Goal: Transaction & Acquisition: Purchase product/service

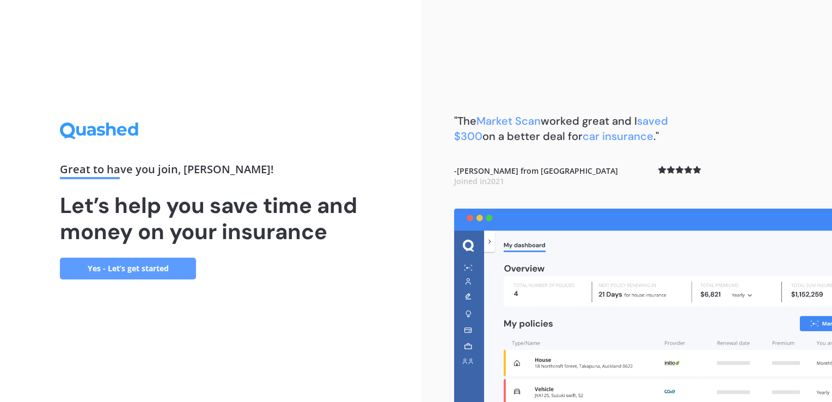
click at [95, 267] on link "Yes - Let’s get started" at bounding box center [128, 268] width 136 height 22
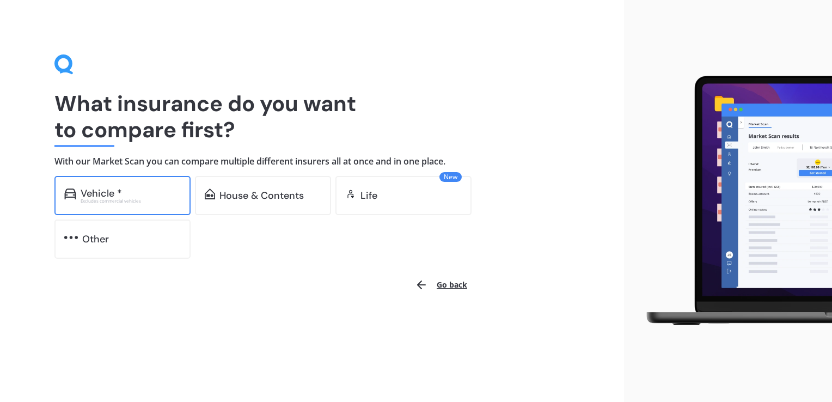
click at [131, 199] on div "Excludes commercial vehicles" at bounding box center [131, 201] width 100 height 4
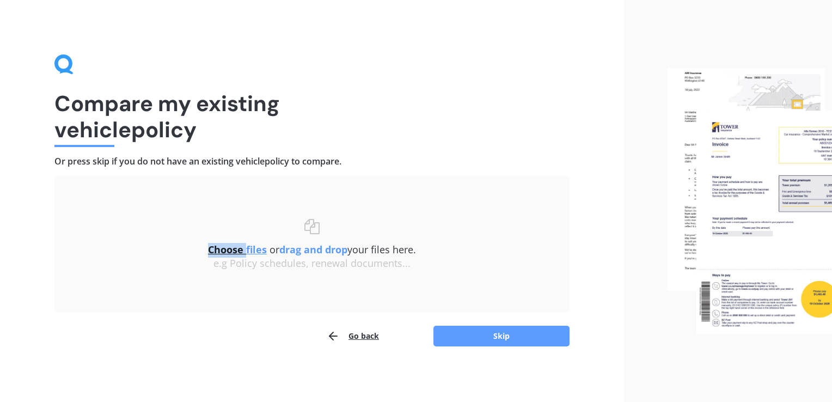
click at [131, 199] on div "Choose files or drag and drop your files here. Choose files or photos e.g Polic…" at bounding box center [311, 244] width 471 height 93
click at [454, 337] on button "Skip" at bounding box center [501, 336] width 136 height 21
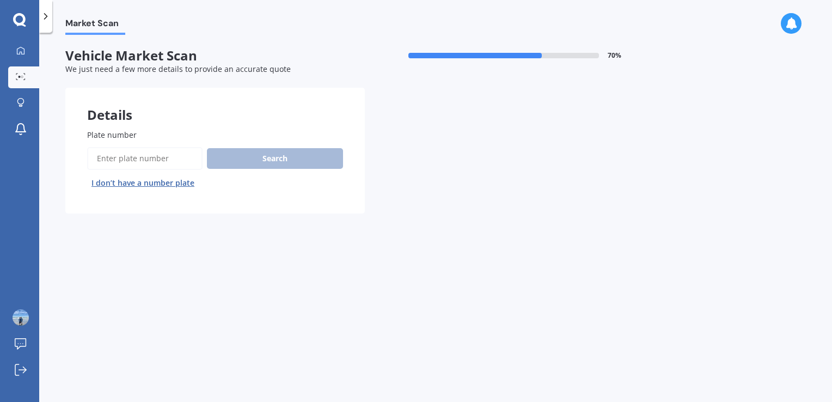
click at [91, 159] on input "Plate number" at bounding box center [144, 158] width 115 height 23
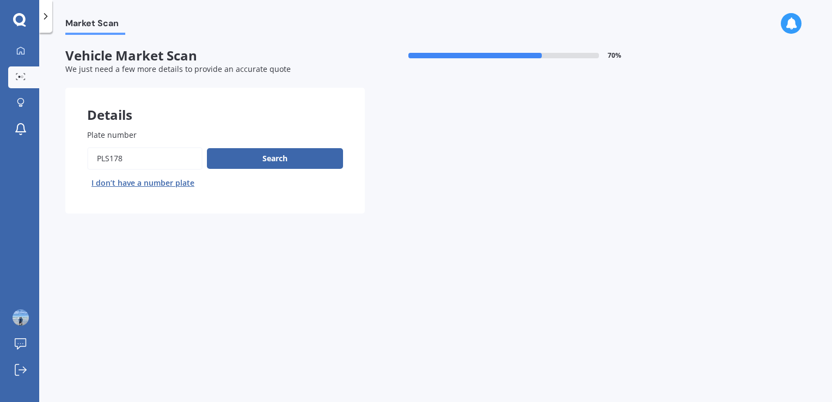
click at [0, 0] on button "Next" at bounding box center [0, 0] width 0 height 0
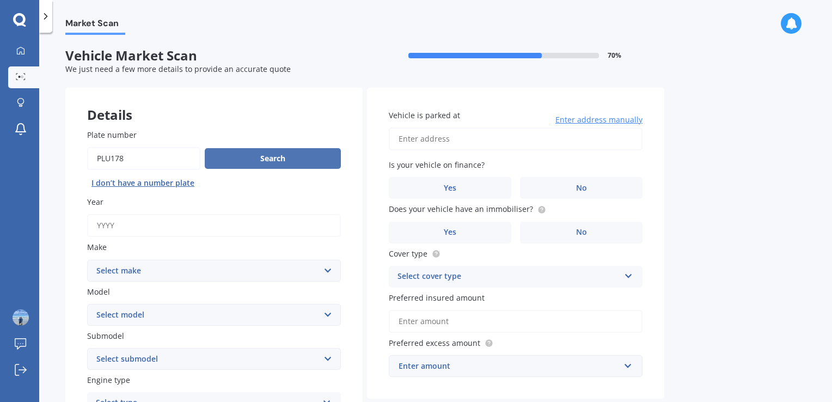
type input "PLU178"
click at [242, 166] on button "Search" at bounding box center [273, 158] width 136 height 21
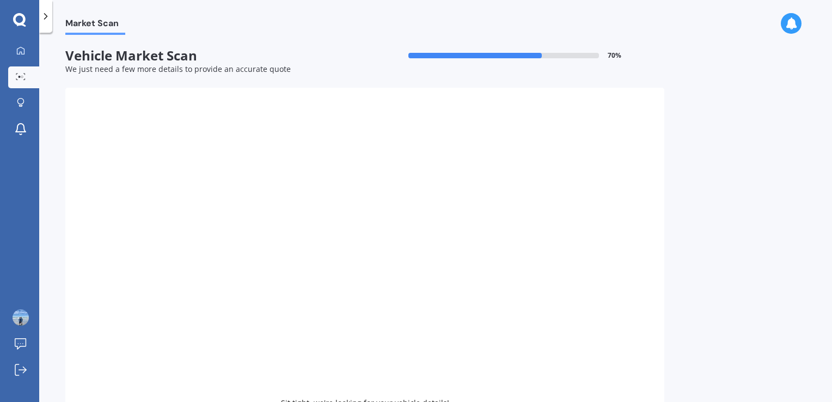
type input "2022"
select select "TOYOTA"
select select "COROLLA"
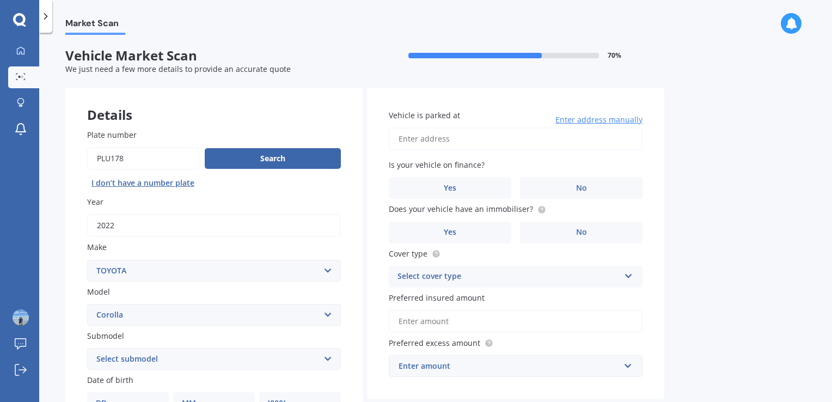
drag, startPoint x: 831, startPoint y: 248, endPoint x: 812, endPoint y: 329, distance: 83.3
drag, startPoint x: 812, startPoint y: 329, endPoint x: 799, endPoint y: 385, distance: 58.1
click at [799, 385] on div "Market Scan Vehicle Market Scan 70 % We just need a few more details to provide…" at bounding box center [435, 219] width 793 height 369
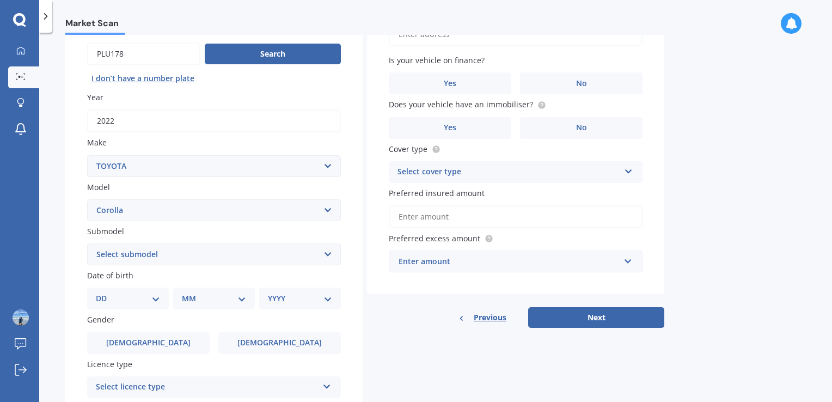
scroll to position [107, 0]
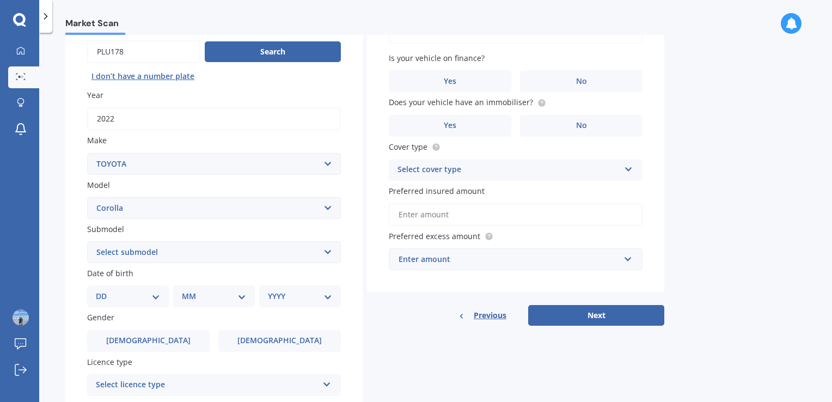
click at [157, 302] on select "DD 01 02 03 04 05 06 07 08 09 10 11 12 13 14 15 16 17 18 19 20 21 22 23 24 25 2…" at bounding box center [128, 296] width 64 height 12
select select "02"
click at [105, 290] on select "DD 01 02 03 04 05 06 07 08 09 10 11 12 13 14 15 16 17 18 19 20 21 22 23 24 25 2…" at bounding box center [128, 296] width 64 height 12
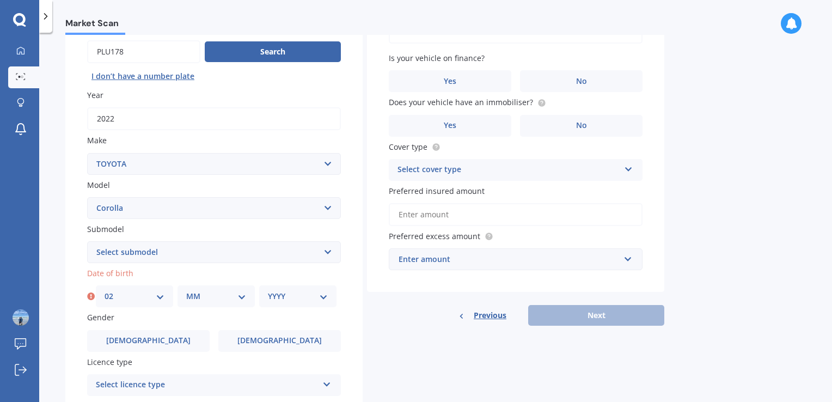
click at [246, 299] on div "MM 01 02 03 04 05 06 07 08 09 10 11 12" at bounding box center [215, 296] width 77 height 22
click at [242, 297] on select "MM 01 02 03 04 05 06 07 08 09 10 11 12" at bounding box center [216, 296] width 60 height 12
select select "08"
click at [186, 290] on select "MM 01 02 03 04 05 06 07 08 09 10 11 12" at bounding box center [216, 296] width 60 height 12
click at [318, 295] on select "YYYY 2025 2024 2023 2022 2021 2020 2019 2018 2017 2016 2015 2014 2013 2012 2011…" at bounding box center [298, 296] width 60 height 12
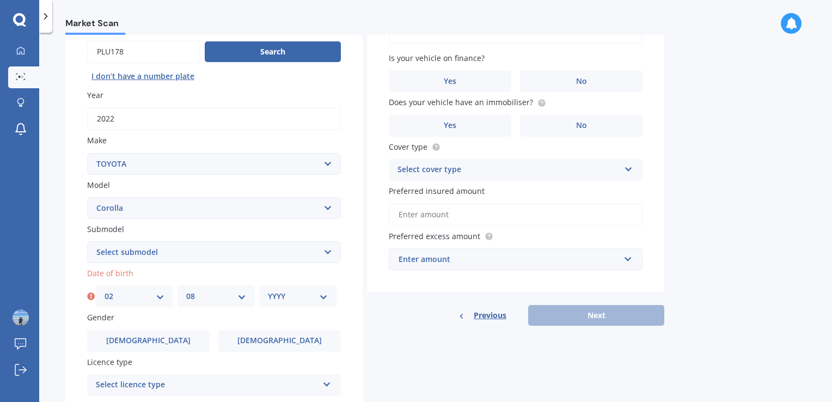
select select "1957"
click at [268, 290] on select "YYYY 2025 2024 2023 2022 2021 2020 2019 2018 2017 2016 2015 2014 2013 2012 2011…" at bounding box center [298, 296] width 60 height 12
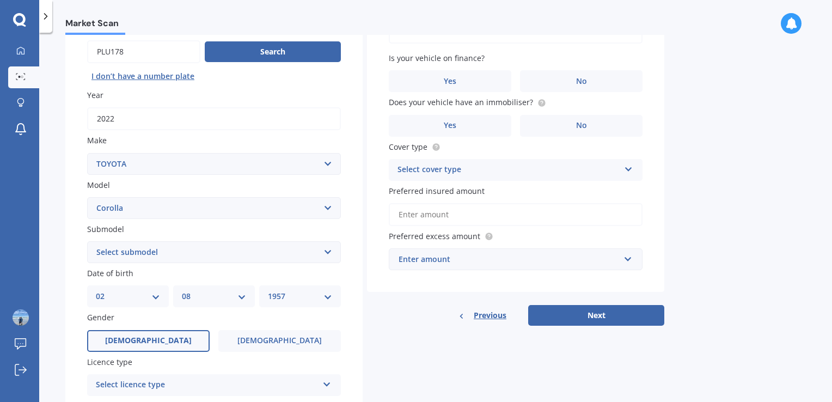
click at [170, 340] on label "[DEMOGRAPHIC_DATA]" at bounding box center [148, 341] width 122 height 22
click at [0, 0] on input "[DEMOGRAPHIC_DATA]" at bounding box center [0, 0] width 0 height 0
click at [329, 384] on icon at bounding box center [326, 382] width 9 height 8
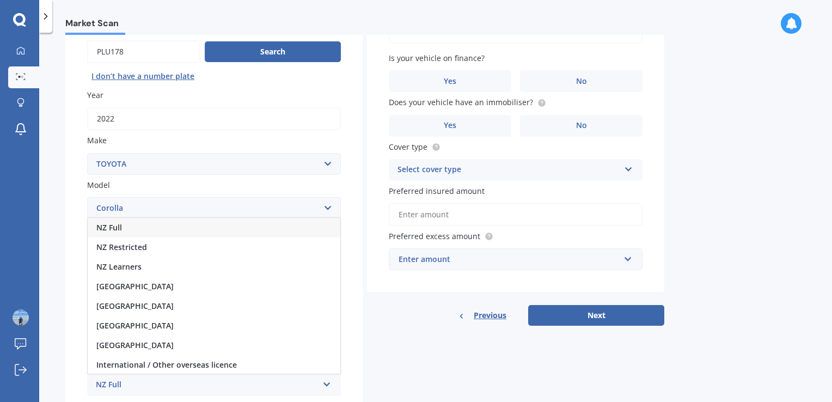
click at [329, 384] on icon at bounding box center [326, 382] width 9 height 8
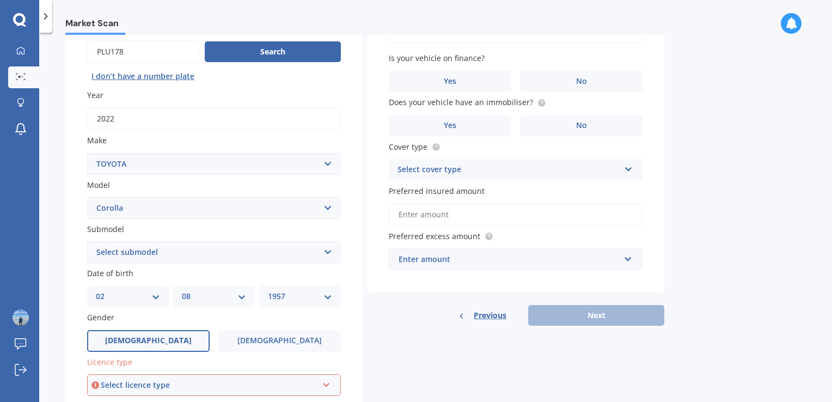
click at [329, 384] on icon at bounding box center [326, 383] width 9 height 8
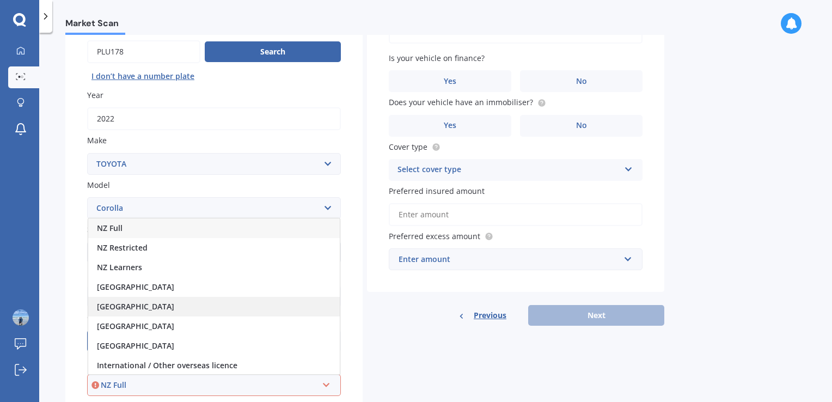
click at [133, 302] on span "[GEOGRAPHIC_DATA]" at bounding box center [135, 306] width 77 height 10
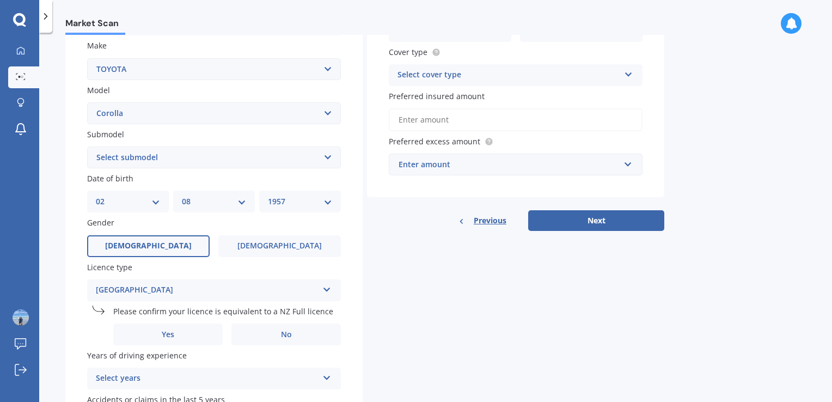
scroll to position [202, 0]
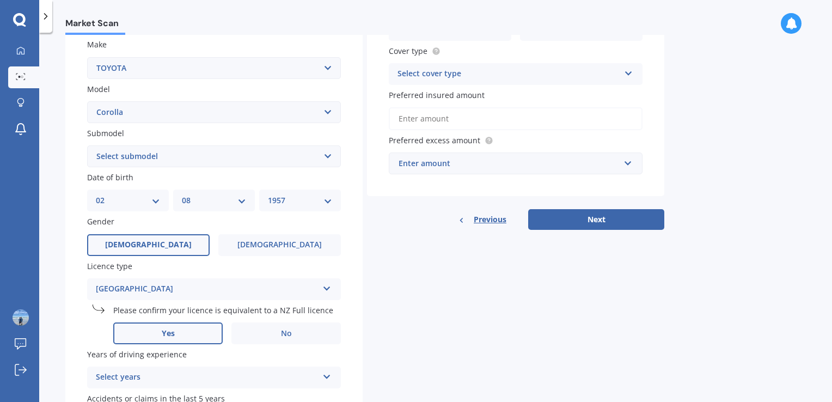
click at [181, 332] on label "Yes" at bounding box center [167, 333] width 109 height 22
click at [0, 0] on input "Yes" at bounding box center [0, 0] width 0 height 0
click at [333, 381] on div "Select years 5 or more years 4 years 3 years 2 years 1 year" at bounding box center [214, 377] width 254 height 22
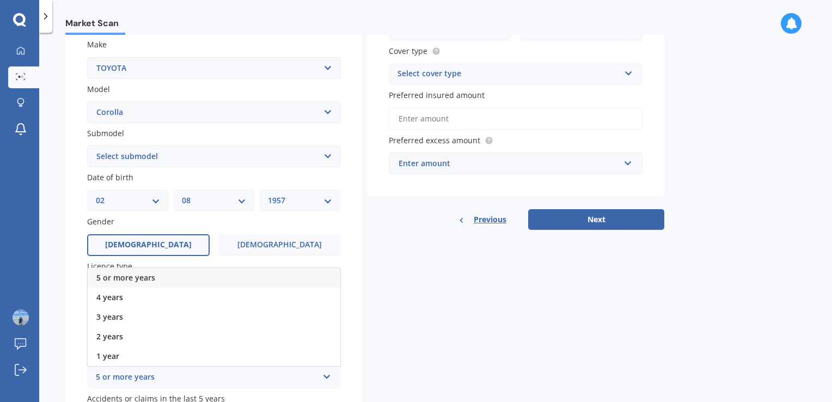
click at [173, 275] on div "5 or more years" at bounding box center [214, 278] width 253 height 20
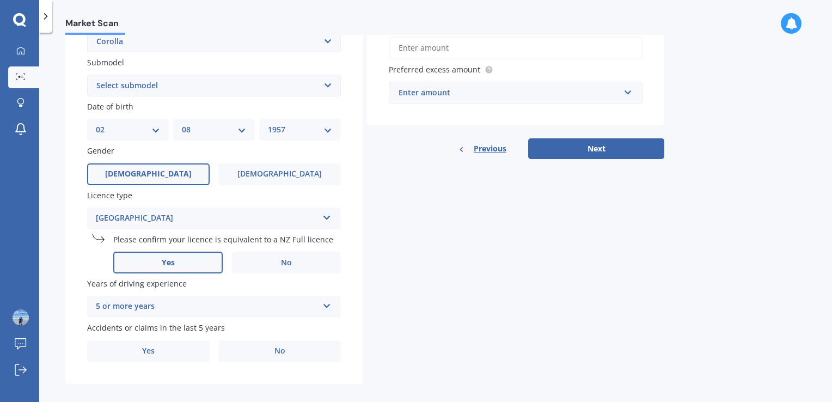
scroll to position [283, 0]
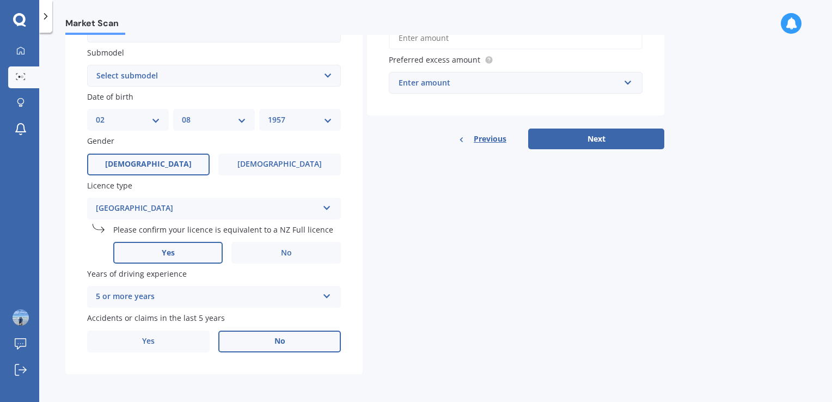
click at [289, 343] on label "No" at bounding box center [279, 341] width 122 height 22
click at [0, 0] on input "No" at bounding box center [0, 0] width 0 height 0
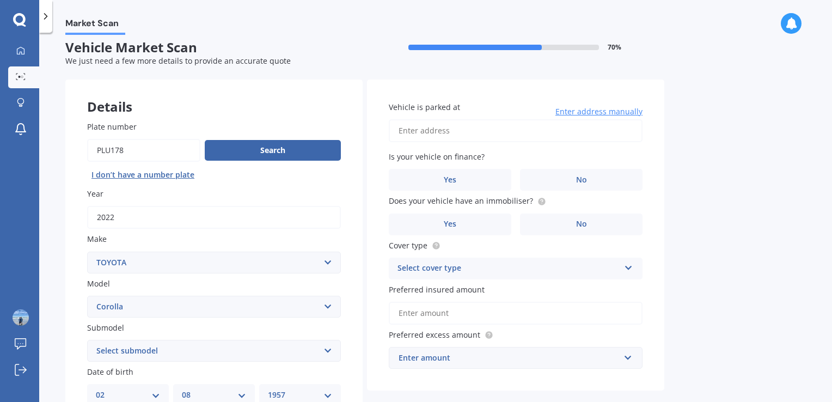
scroll to position [0, 0]
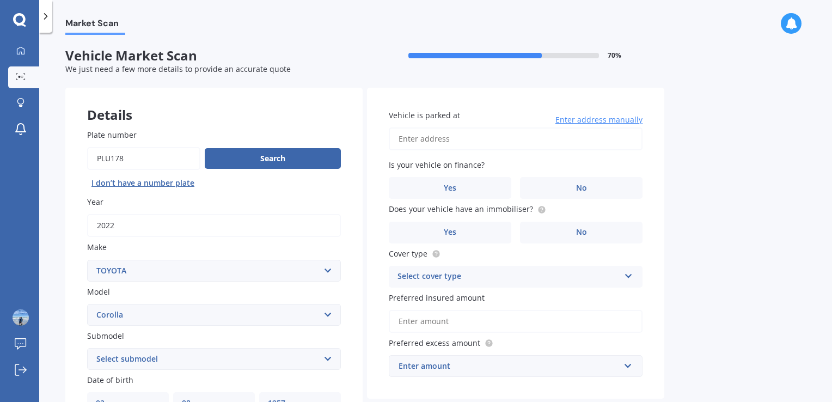
click at [401, 140] on input "Vehicle is parked at" at bounding box center [516, 138] width 254 height 23
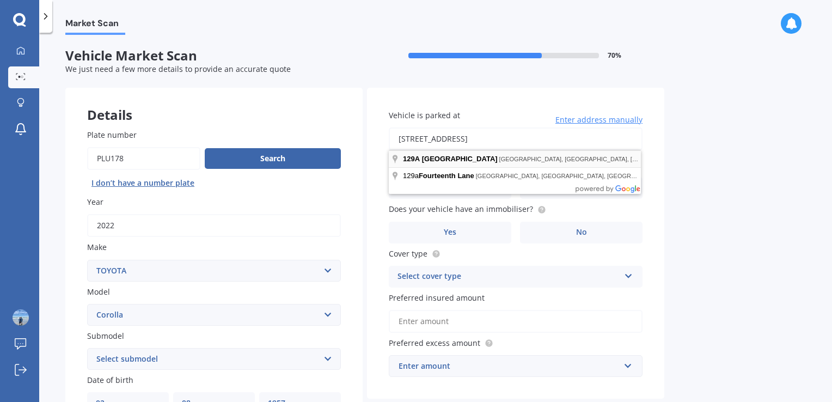
type input "[STREET_ADDRESS]"
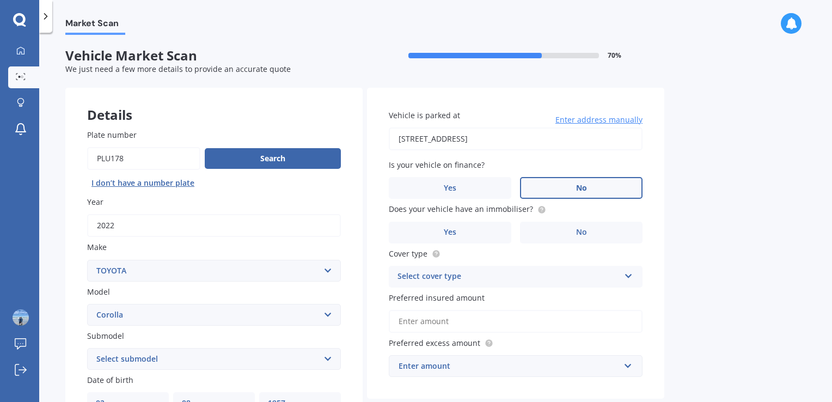
click at [560, 192] on label "No" at bounding box center [581, 188] width 122 height 22
click at [0, 0] on input "No" at bounding box center [0, 0] width 0 height 0
click at [494, 236] on label "Yes" at bounding box center [450, 233] width 122 height 22
click at [0, 0] on input "Yes" at bounding box center [0, 0] width 0 height 0
click at [628, 278] on icon at bounding box center [628, 274] width 9 height 8
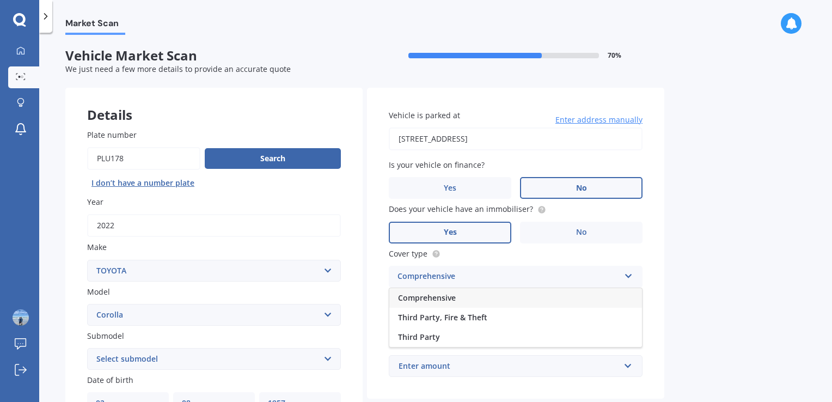
click at [449, 304] on div "Comprehensive" at bounding box center [515, 298] width 253 height 20
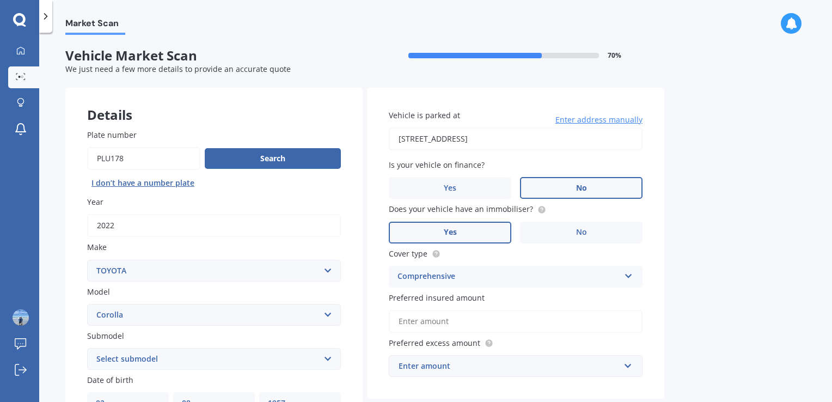
click at [441, 322] on input "Preferred insured amount" at bounding box center [516, 321] width 254 height 23
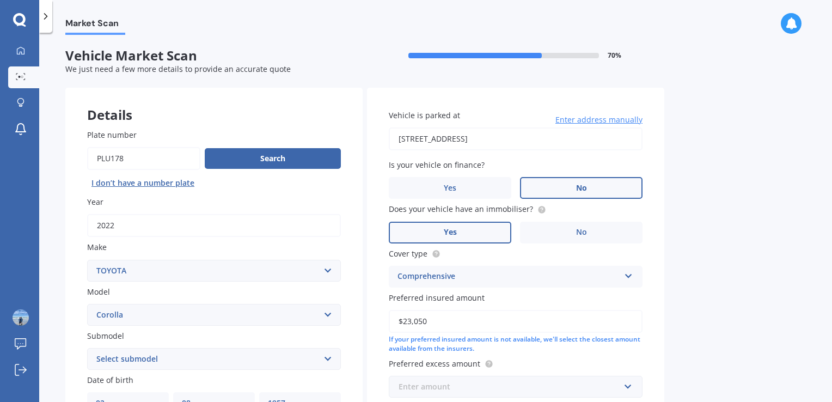
click at [625, 385] on input "text" at bounding box center [512, 386] width 244 height 21
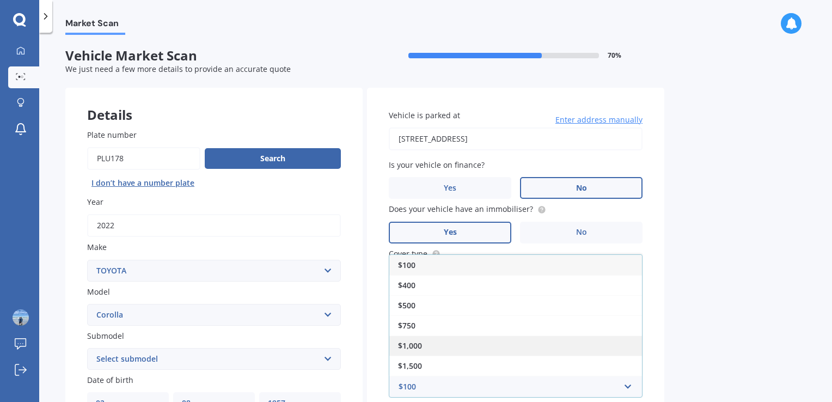
click at [459, 351] on div "$1,000" at bounding box center [515, 345] width 253 height 20
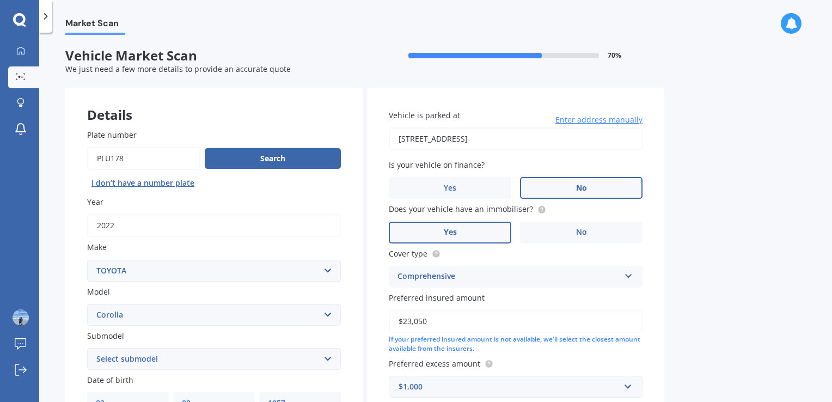
drag, startPoint x: 830, startPoint y: 237, endPoint x: 808, endPoint y: 295, distance: 61.7
click at [808, 295] on div "Market Scan Vehicle Market Scan 70 % We just need a few more details to provide…" at bounding box center [435, 219] width 793 height 369
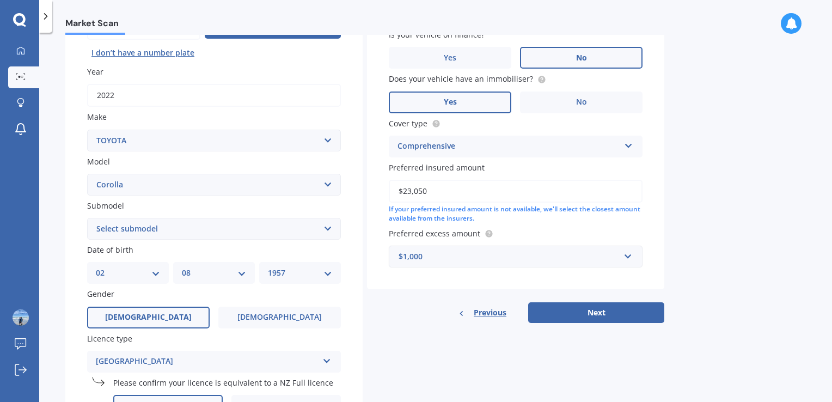
scroll to position [134, 0]
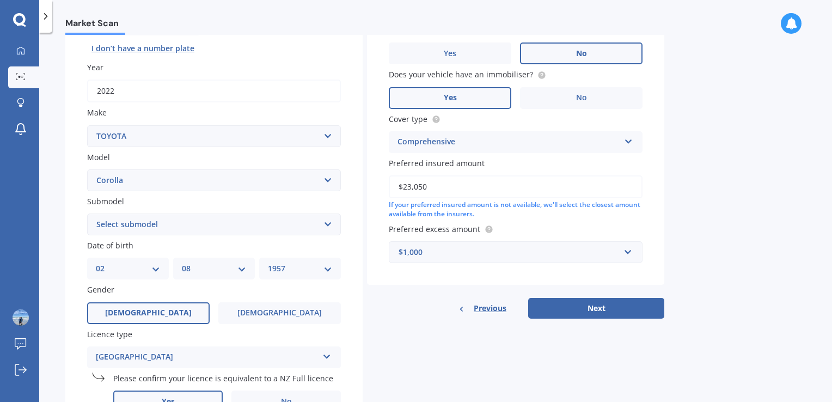
drag, startPoint x: 427, startPoint y: 186, endPoint x: 398, endPoint y: 189, distance: 29.0
click at [398, 189] on input "$23,050" at bounding box center [516, 186] width 254 height 23
type input "$24,000"
click at [591, 312] on button "Next" at bounding box center [596, 308] width 136 height 21
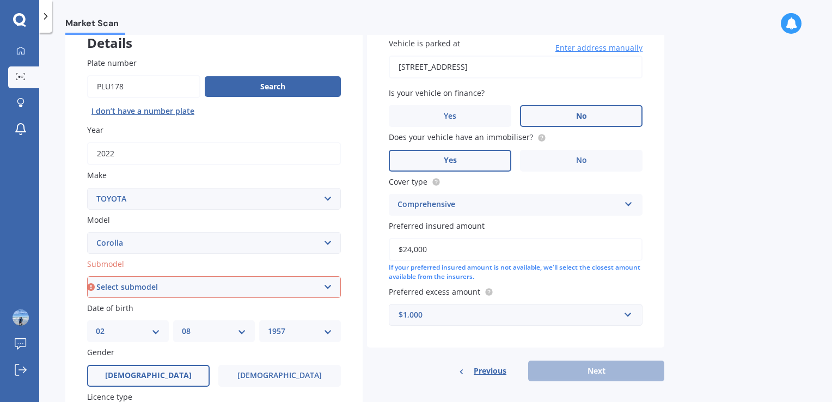
scroll to position [73, 0]
click at [330, 292] on select "Select submodel (All other) Axio Diesel [PERSON_NAME] 2WD [PERSON_NAME] 4WD FXG…" at bounding box center [214, 286] width 254 height 22
select select "(ALL OTHER)"
click at [87, 275] on select "Select submodel (All other) Axio Diesel [PERSON_NAME] 2WD [PERSON_NAME] 4WD FXG…" at bounding box center [214, 286] width 254 height 22
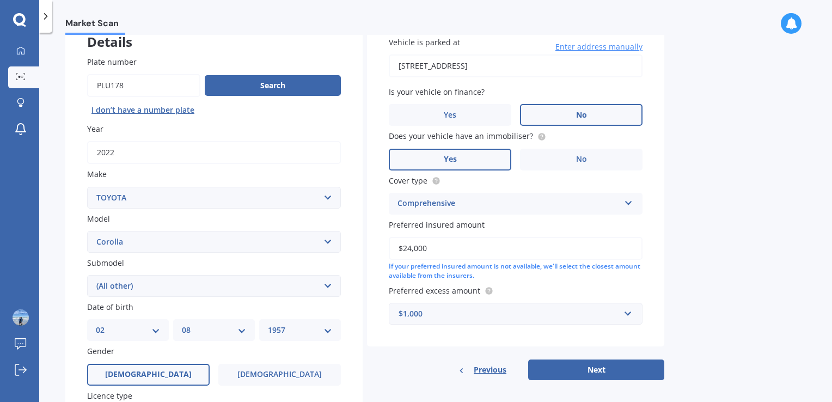
click at [142, 1] on div "Market Scan" at bounding box center [435, 17] width 793 height 35
click at [584, 366] on button "Next" at bounding box center [596, 369] width 136 height 21
select select "02"
select select "08"
select select "1957"
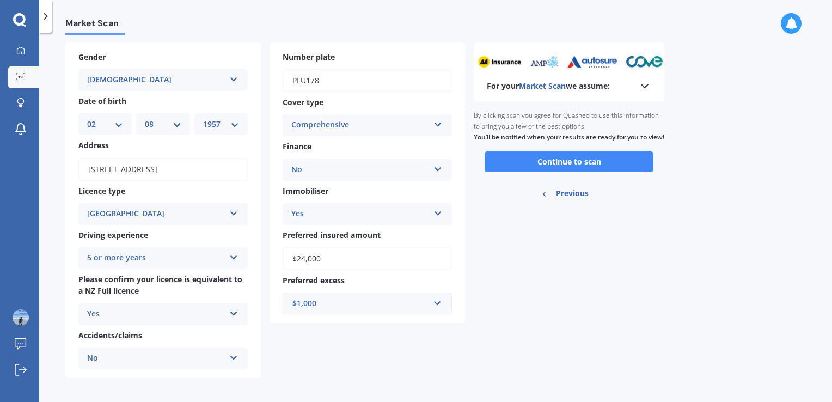
scroll to position [0, 0]
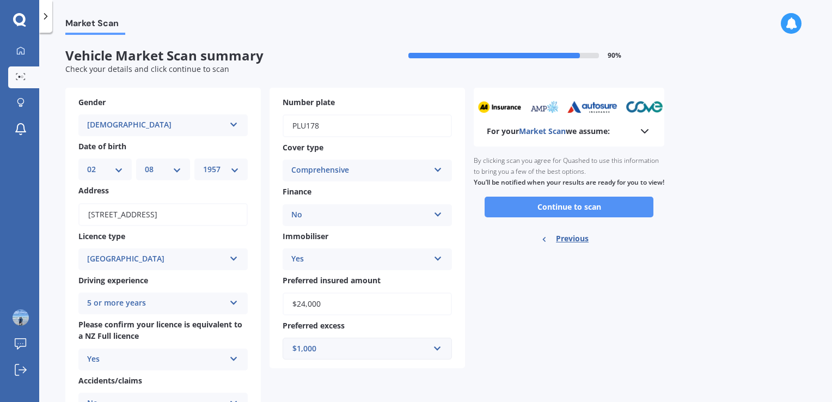
click at [575, 217] on button "Continue to scan" at bounding box center [568, 206] width 169 height 21
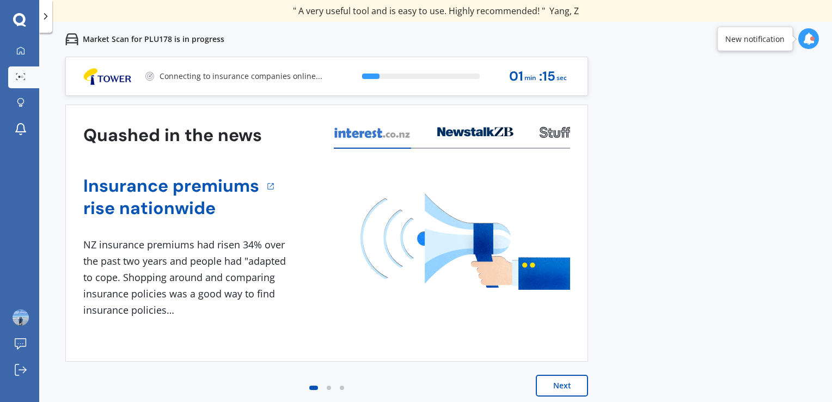
click at [570, 378] on button "Next" at bounding box center [562, 385] width 52 height 22
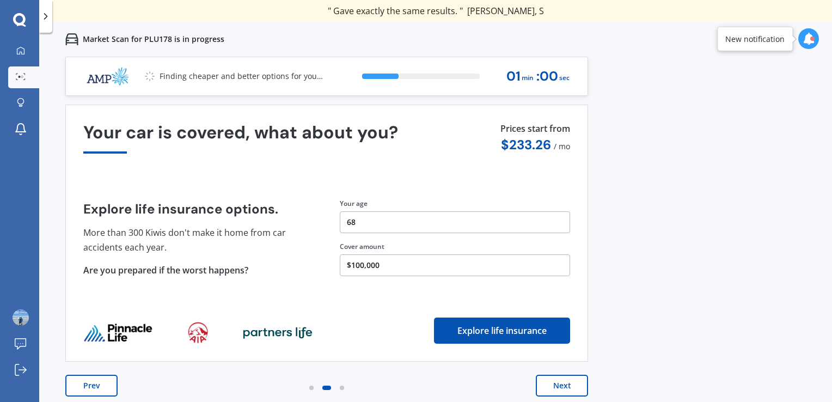
click at [553, 388] on button "Next" at bounding box center [562, 385] width 52 height 22
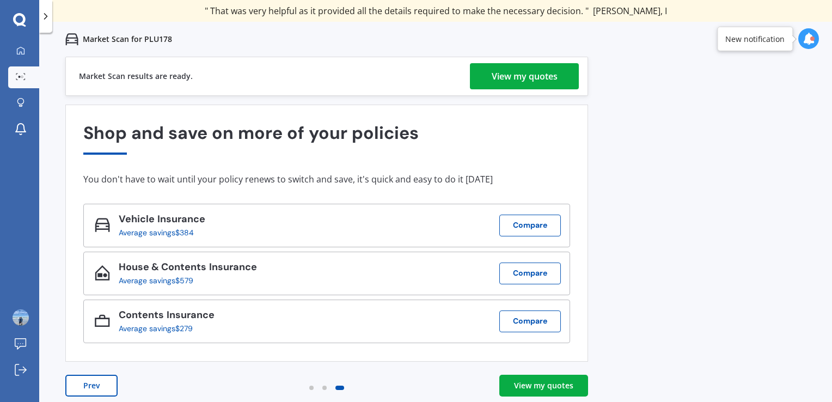
click at [514, 69] on div "View my quotes" at bounding box center [525, 76] width 66 height 26
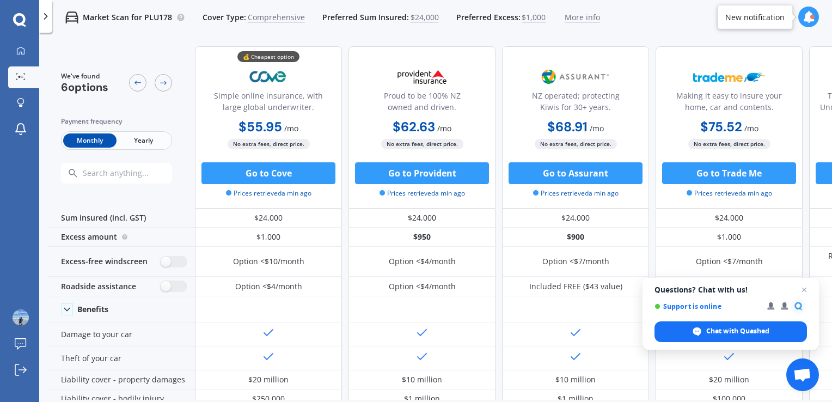
click at [134, 143] on span "Yearly" at bounding box center [142, 140] width 53 height 14
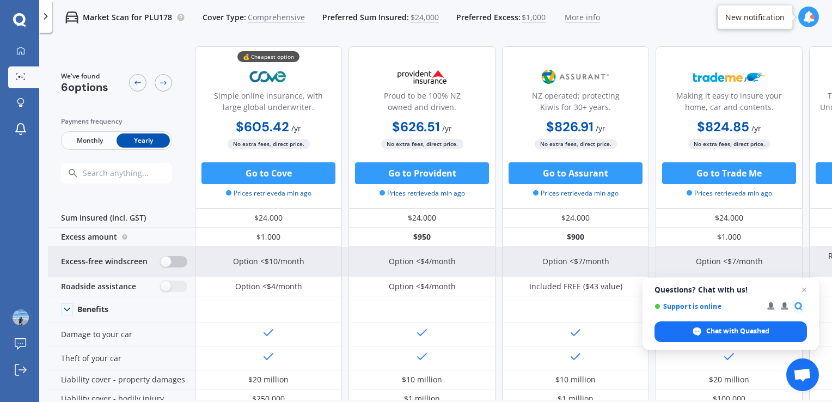
click at [164, 262] on label at bounding box center [174, 261] width 27 height 11
radio input "true"
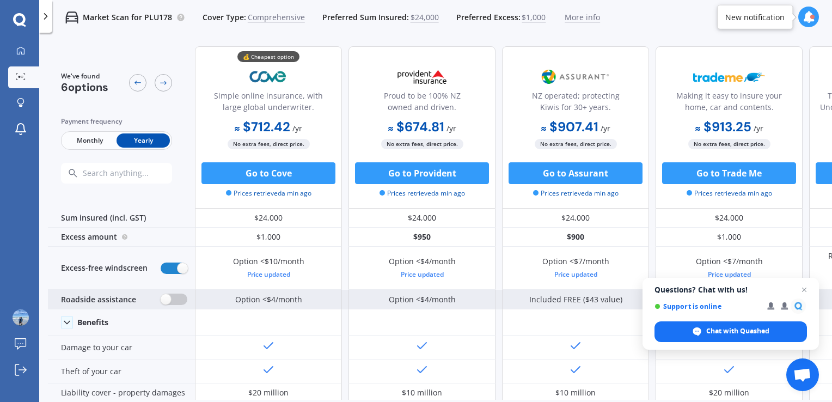
click at [165, 302] on label at bounding box center [174, 298] width 27 height 11
radio input "true"
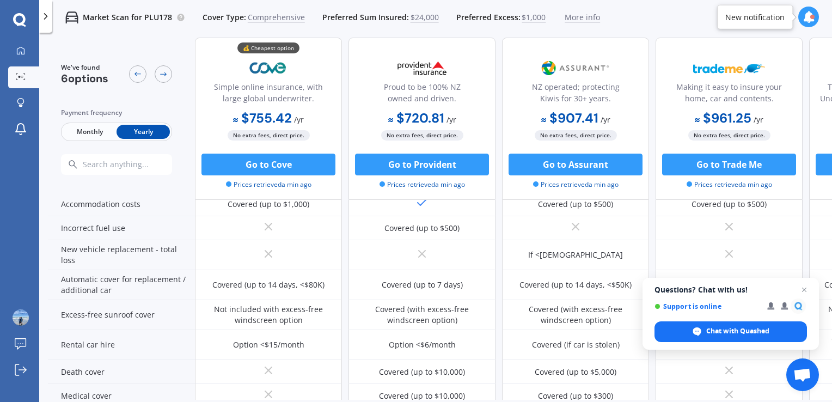
scroll to position [368, 0]
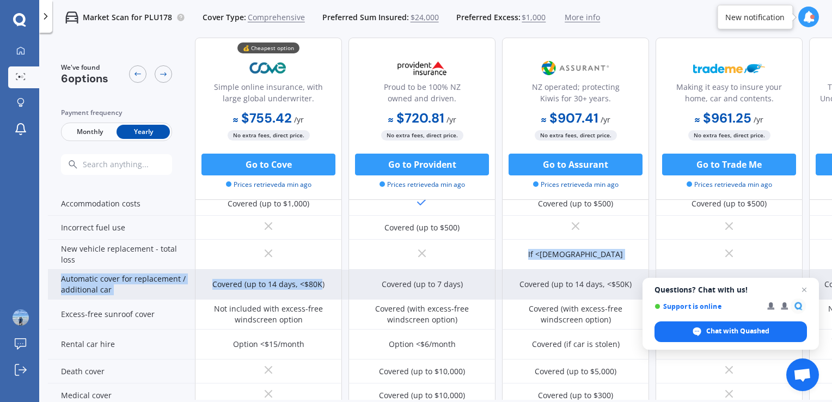
drag, startPoint x: 320, startPoint y: 256, endPoint x: 320, endPoint y: 279, distance: 22.9
click at [320, 279] on div "Benefits Damage to your car Theft of your car Liability cover - property damage…" at bounding box center [578, 269] width 1061 height 630
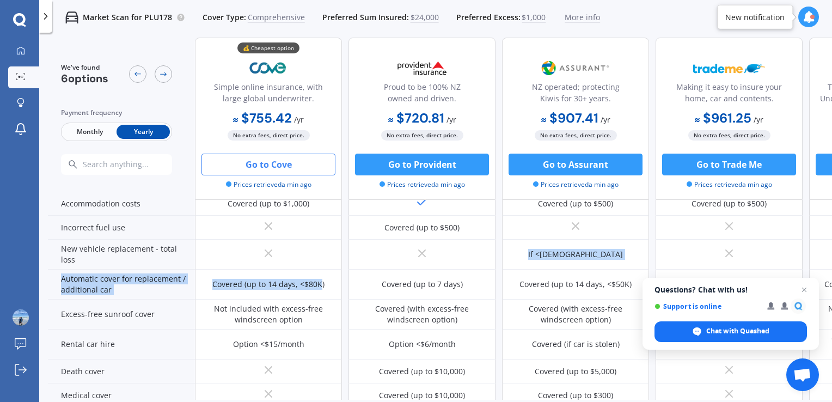
click at [287, 170] on button "Go to Cove" at bounding box center [268, 164] width 134 height 22
